Goal: Transaction & Acquisition: Purchase product/service

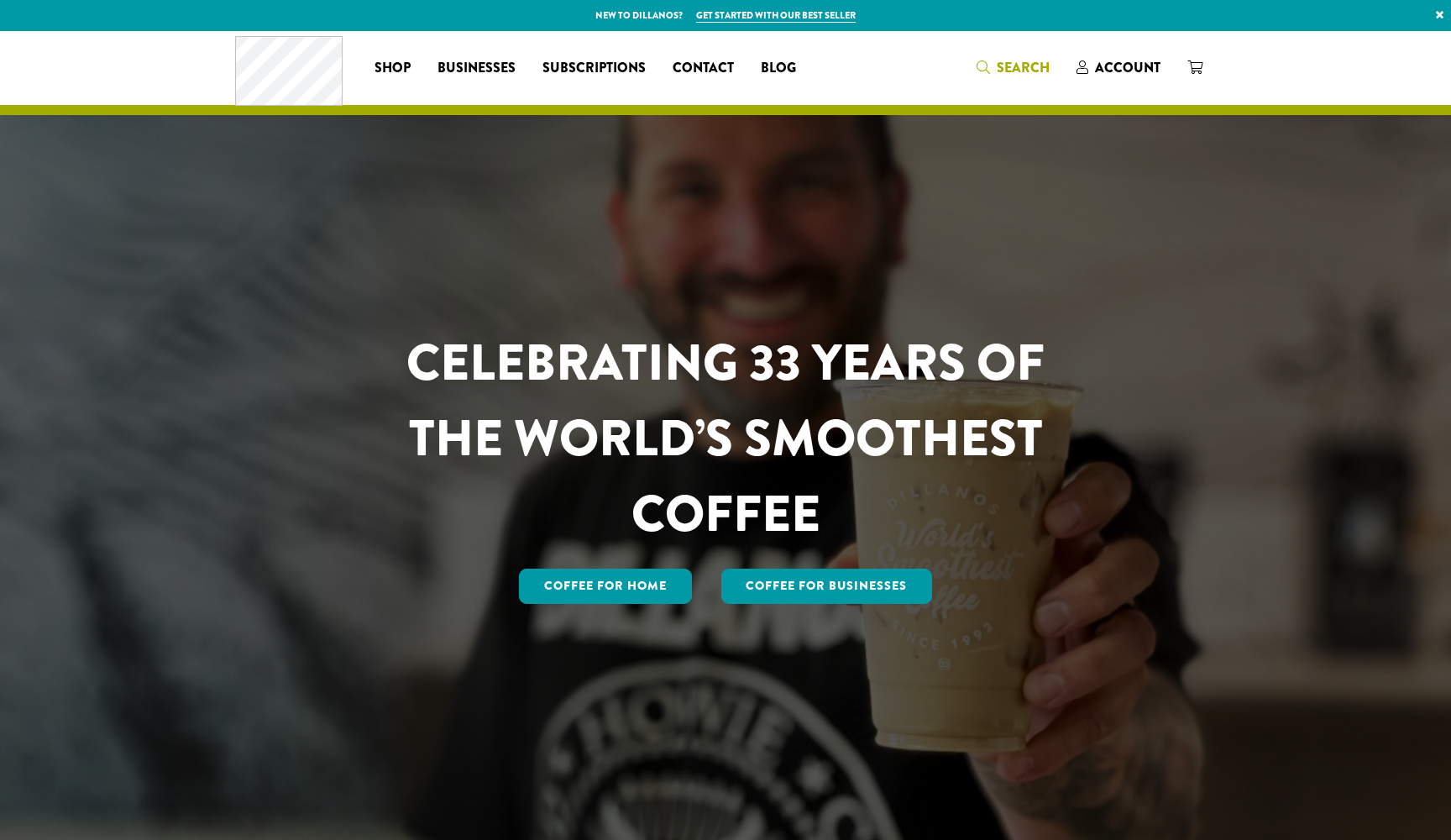
click at [1017, 65] on span "Search" at bounding box center [1024, 68] width 52 height 19
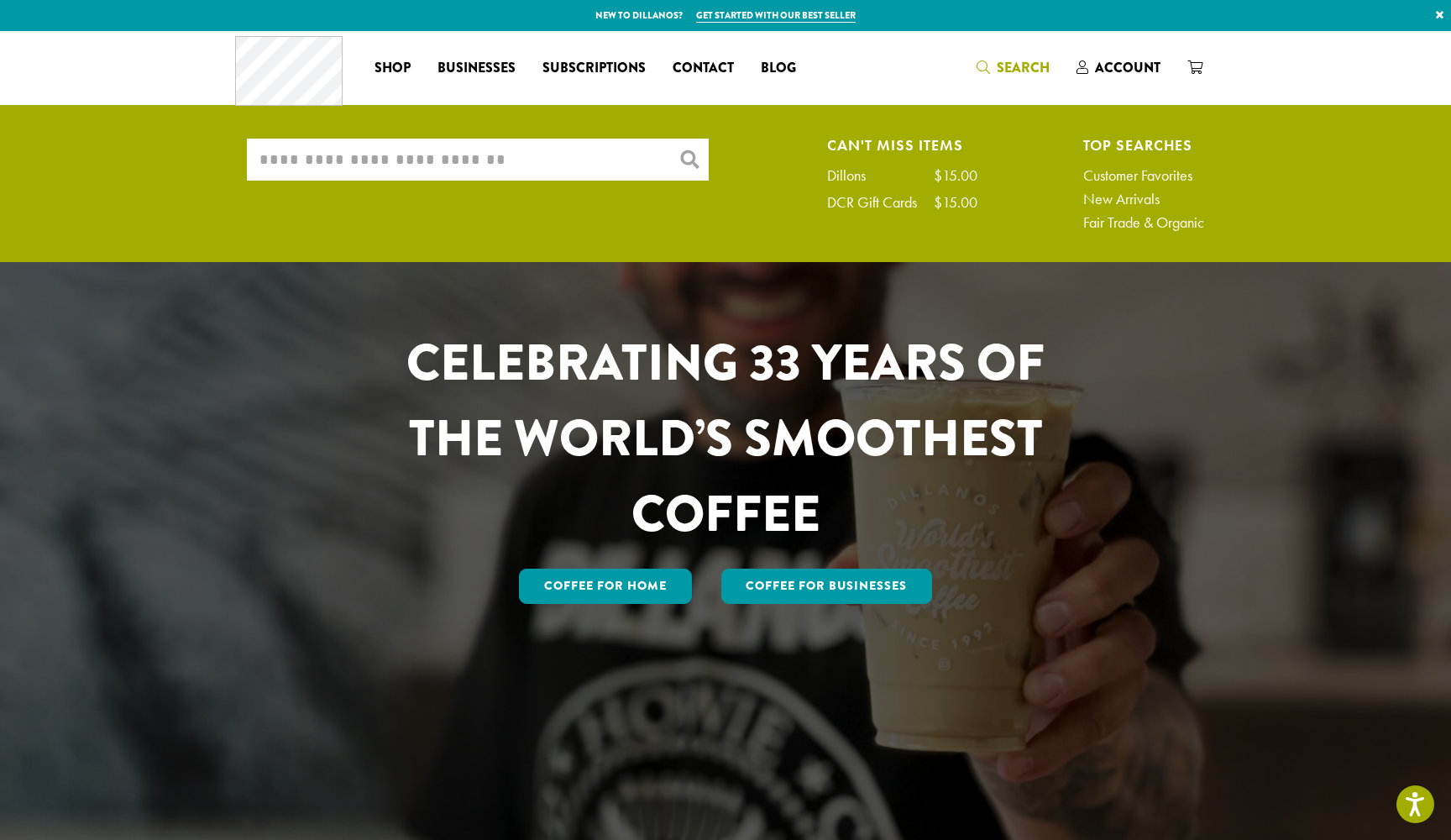
click at [565, 147] on input "What are you searching for?" at bounding box center [478, 159] width 462 height 42
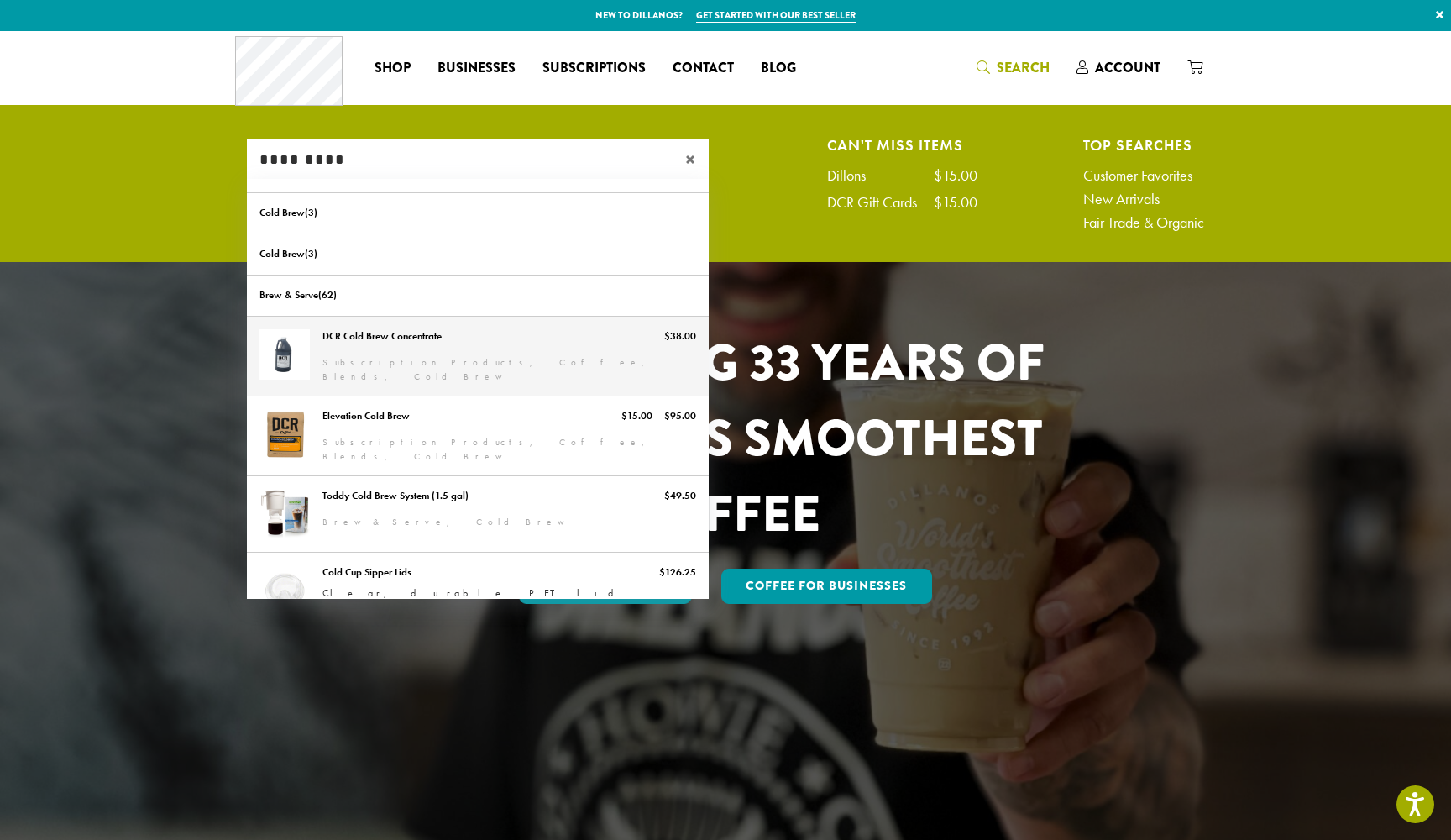
type input "*********"
click at [372, 344] on link "DCR Cold Brew Concentrate" at bounding box center [478, 355] width 462 height 79
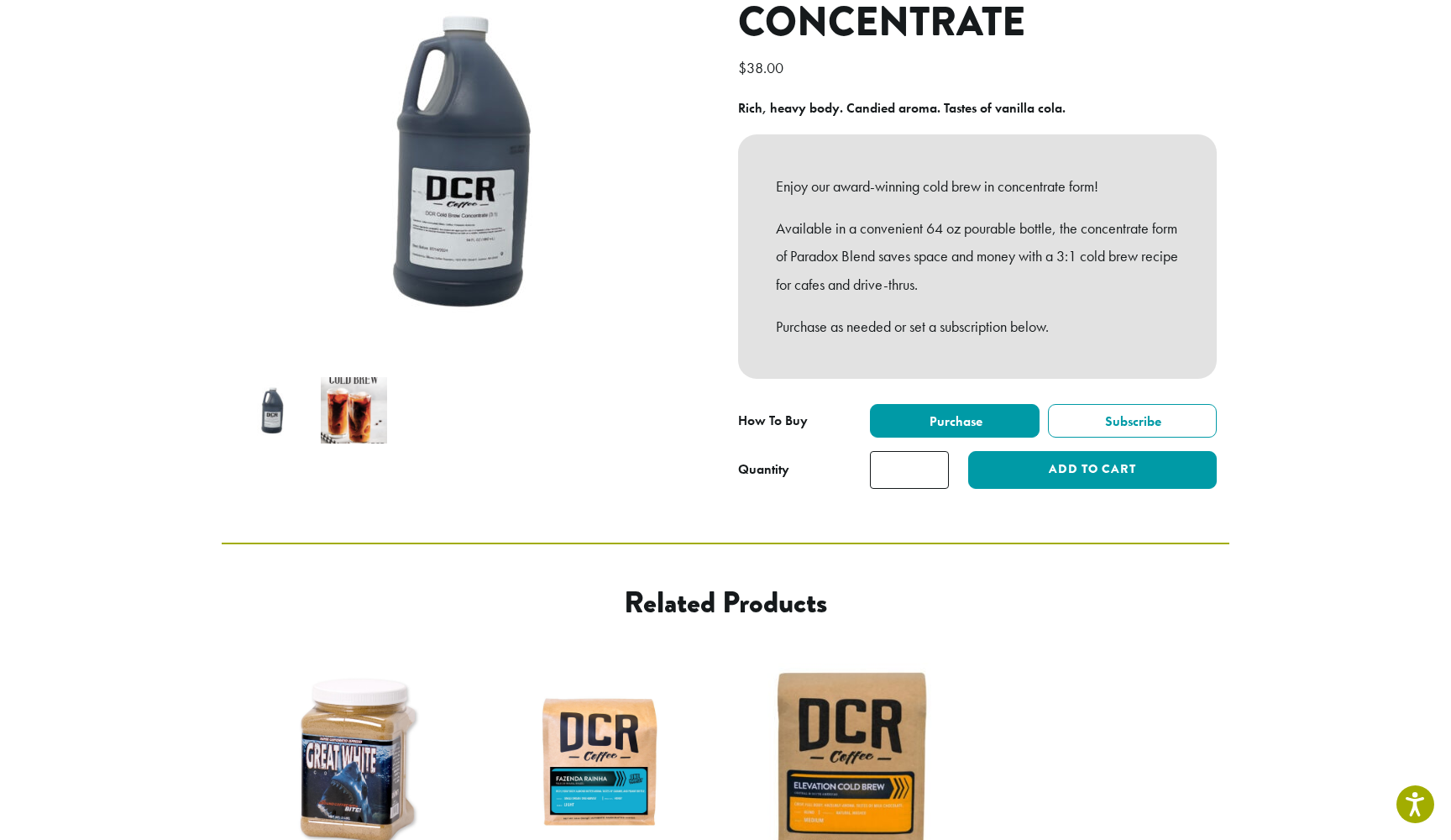
scroll to position [223, 0]
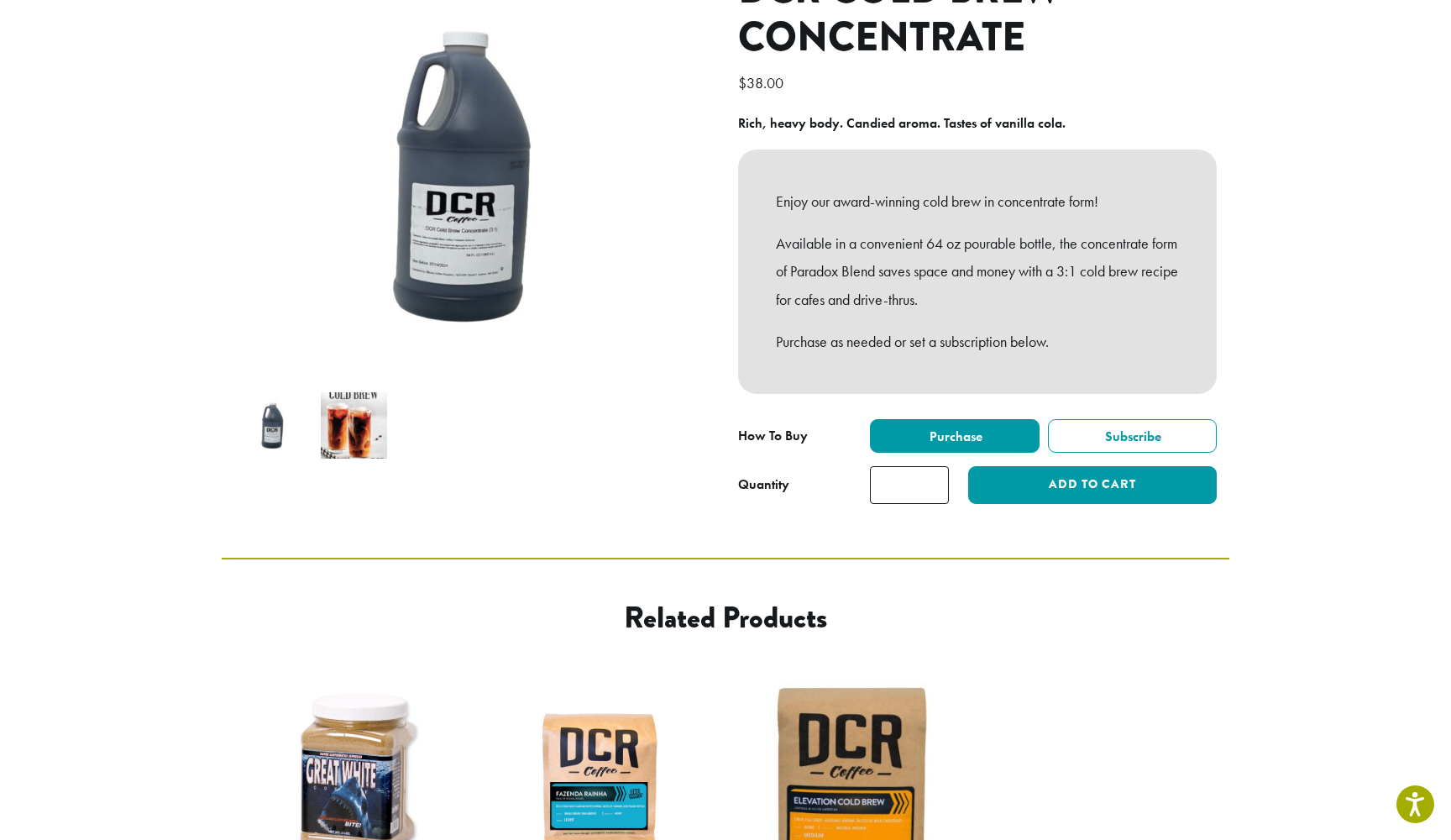
click at [359, 425] on img at bounding box center [354, 425] width 66 height 66
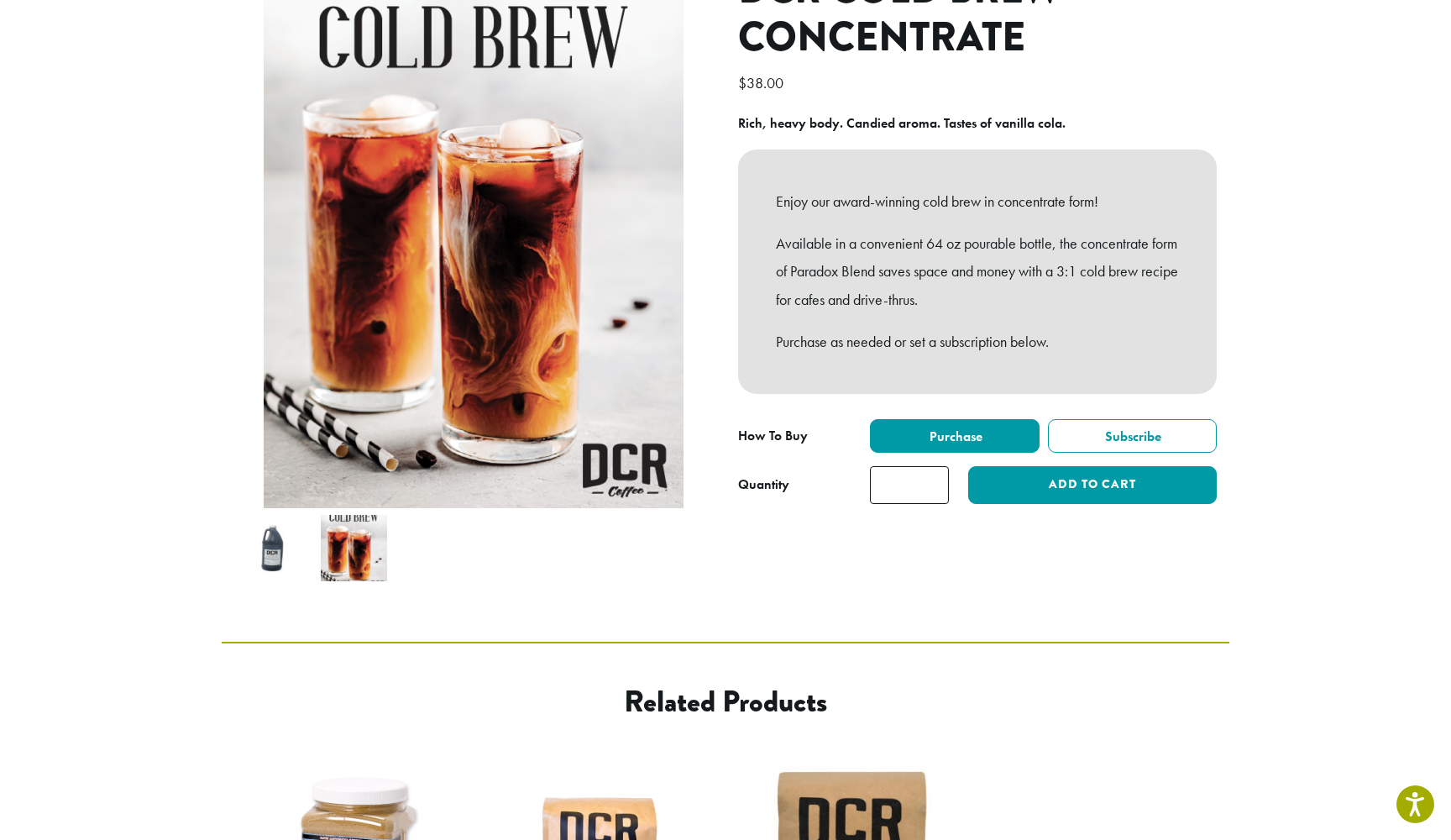
click at [1241, 274] on section "**********" at bounding box center [726, 224] width 1451 height 834
drag, startPoint x: 1095, startPoint y: 264, endPoint x: 1179, endPoint y: 258, distance: 84.2
click at [1179, 258] on div "Enjoy our award-winning cold brew in concentrate form! Available in a convenien…" at bounding box center [977, 272] width 479 height 245
click at [1101, 270] on p "Available in a convenient 64 oz pourable bottle, the concentrate form of Parado…" at bounding box center [977, 271] width 403 height 84
drag, startPoint x: 1097, startPoint y: 269, endPoint x: 811, endPoint y: 293, distance: 287.0
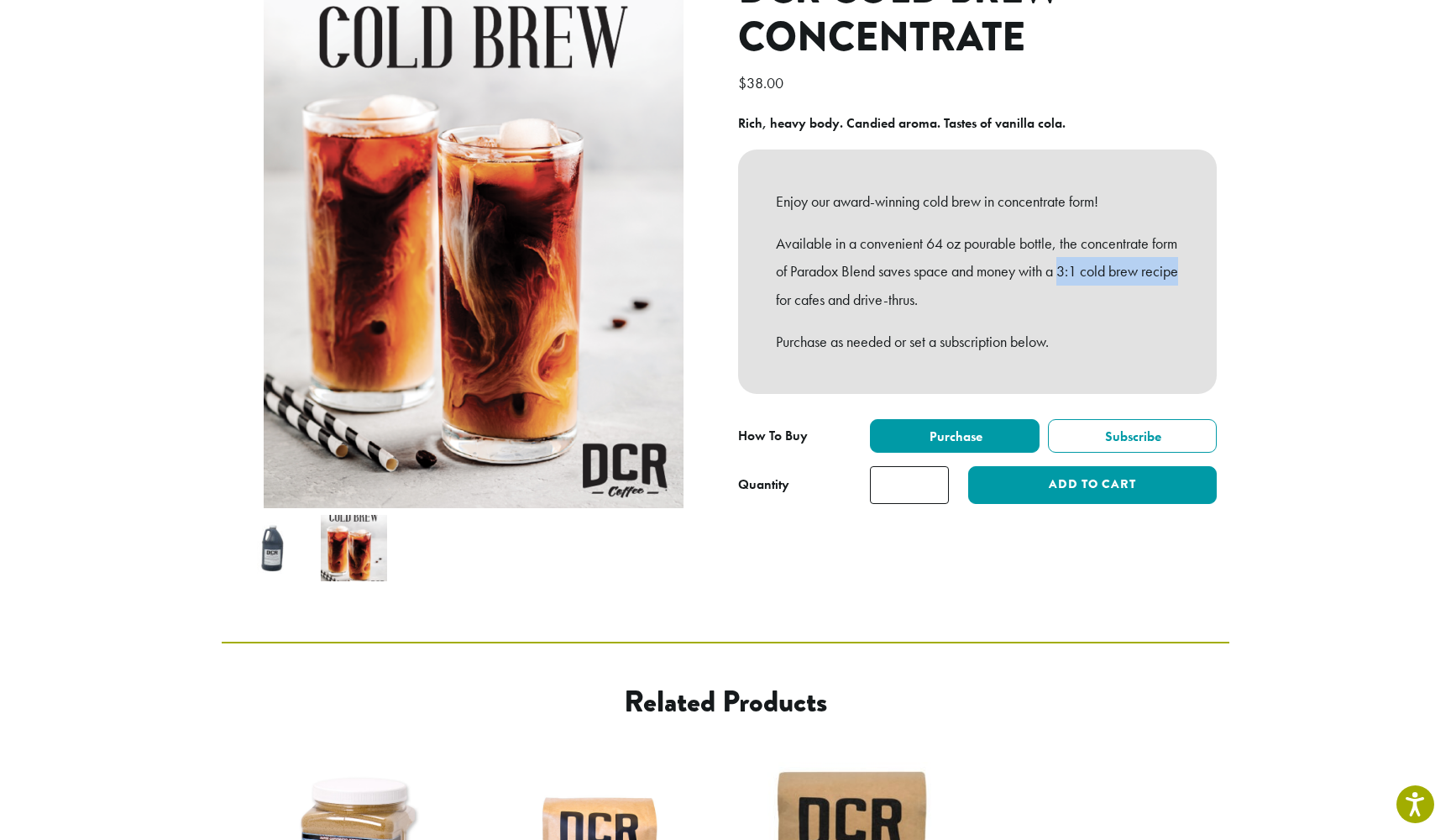
click at [811, 293] on p "Available in a convenient 64 oz pourable bottle, the concentrate form of Parado…" at bounding box center [977, 271] width 403 height 84
copy p "3:1 cold brew recipe"
